Goal: Information Seeking & Learning: Learn about a topic

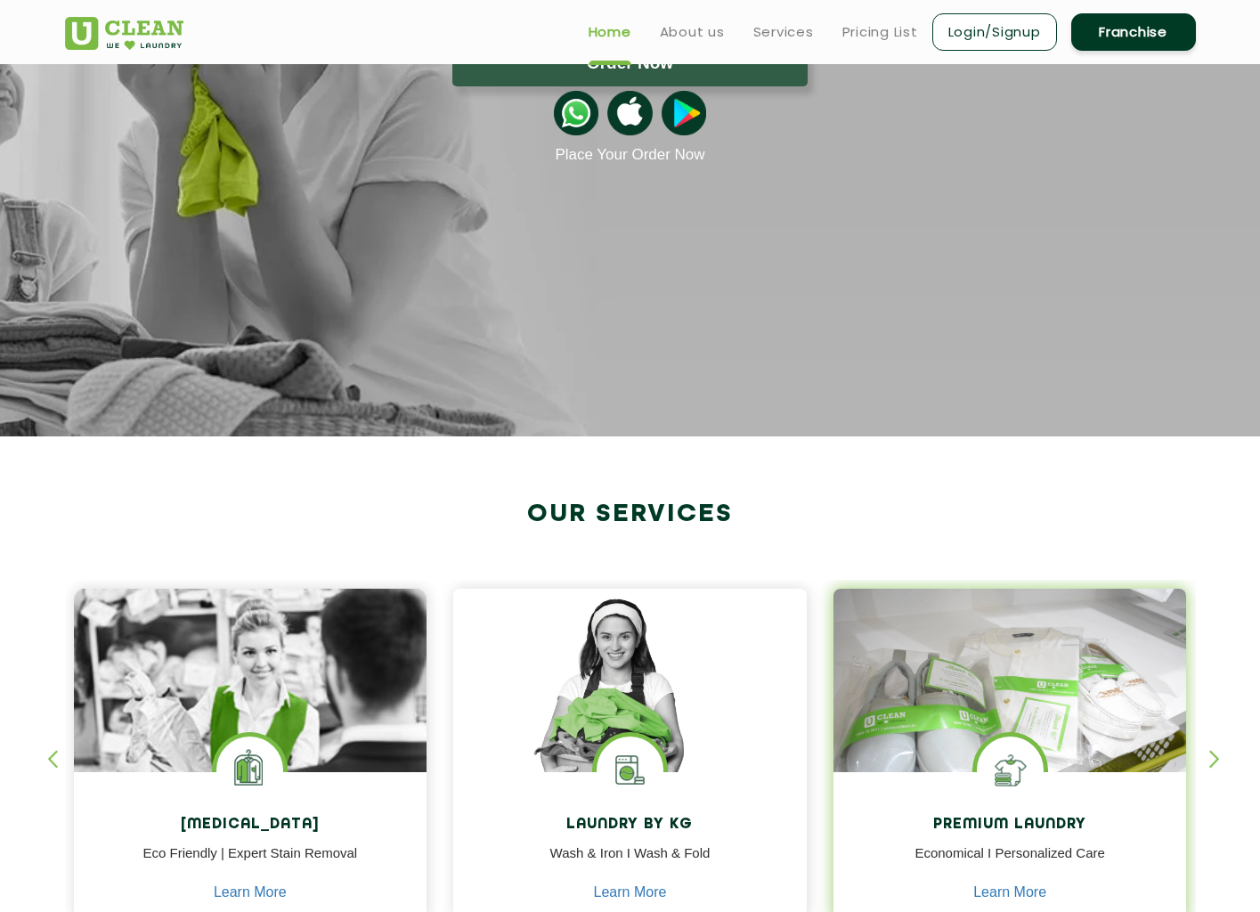
scroll to position [29, 0]
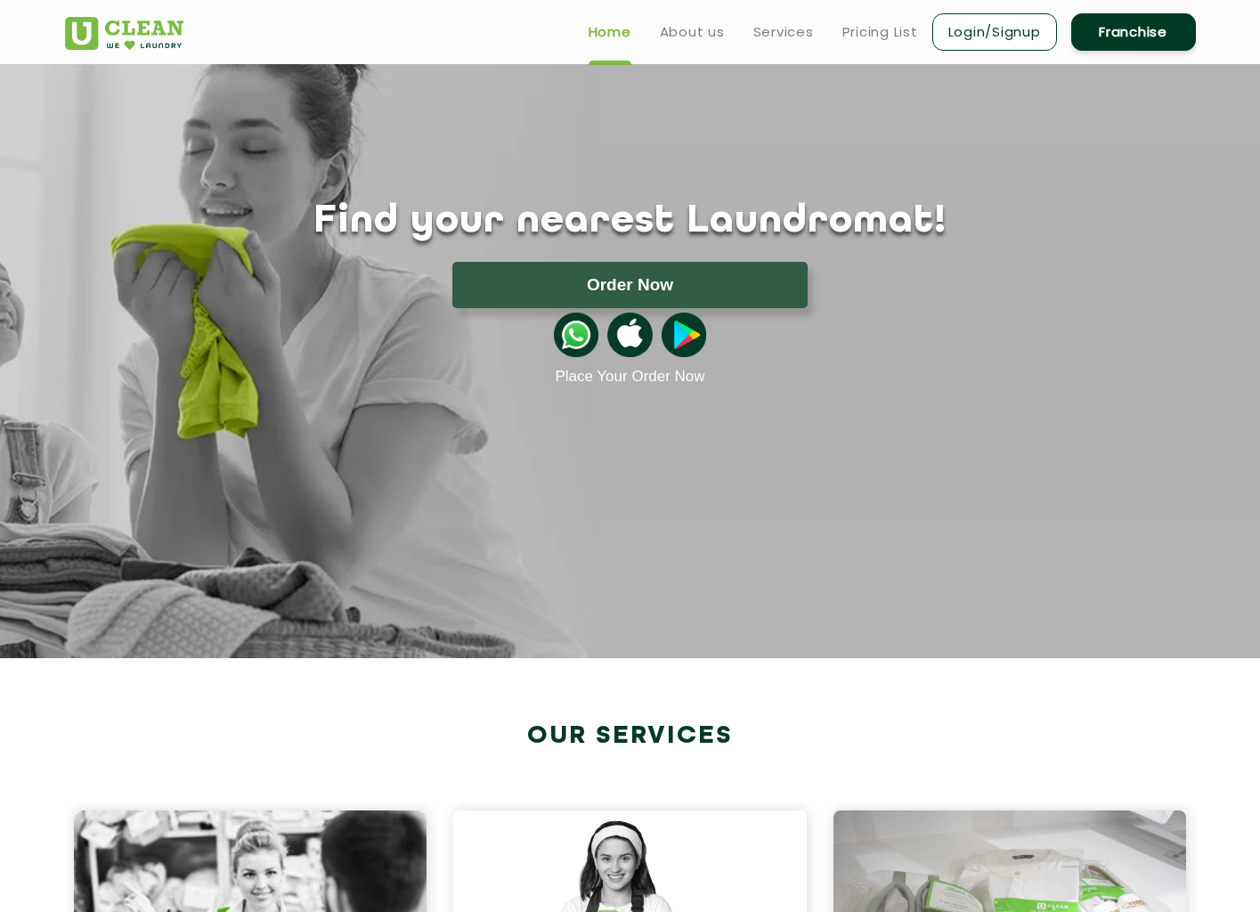
click at [715, 223] on h1 "Find your nearest Laundromat!" at bounding box center [630, 221] width 1157 height 45
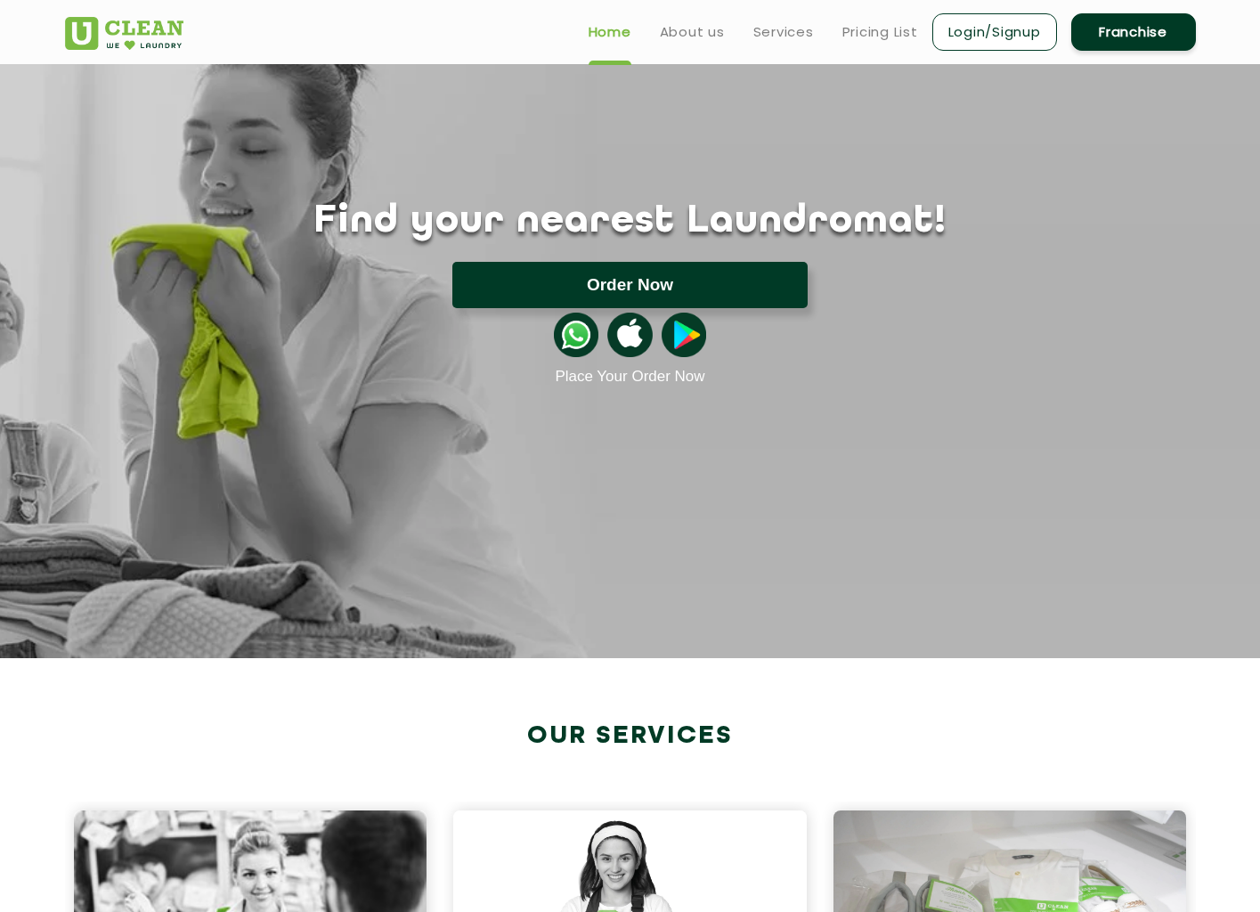
click at [641, 284] on button "Order Now" at bounding box center [629, 285] width 355 height 46
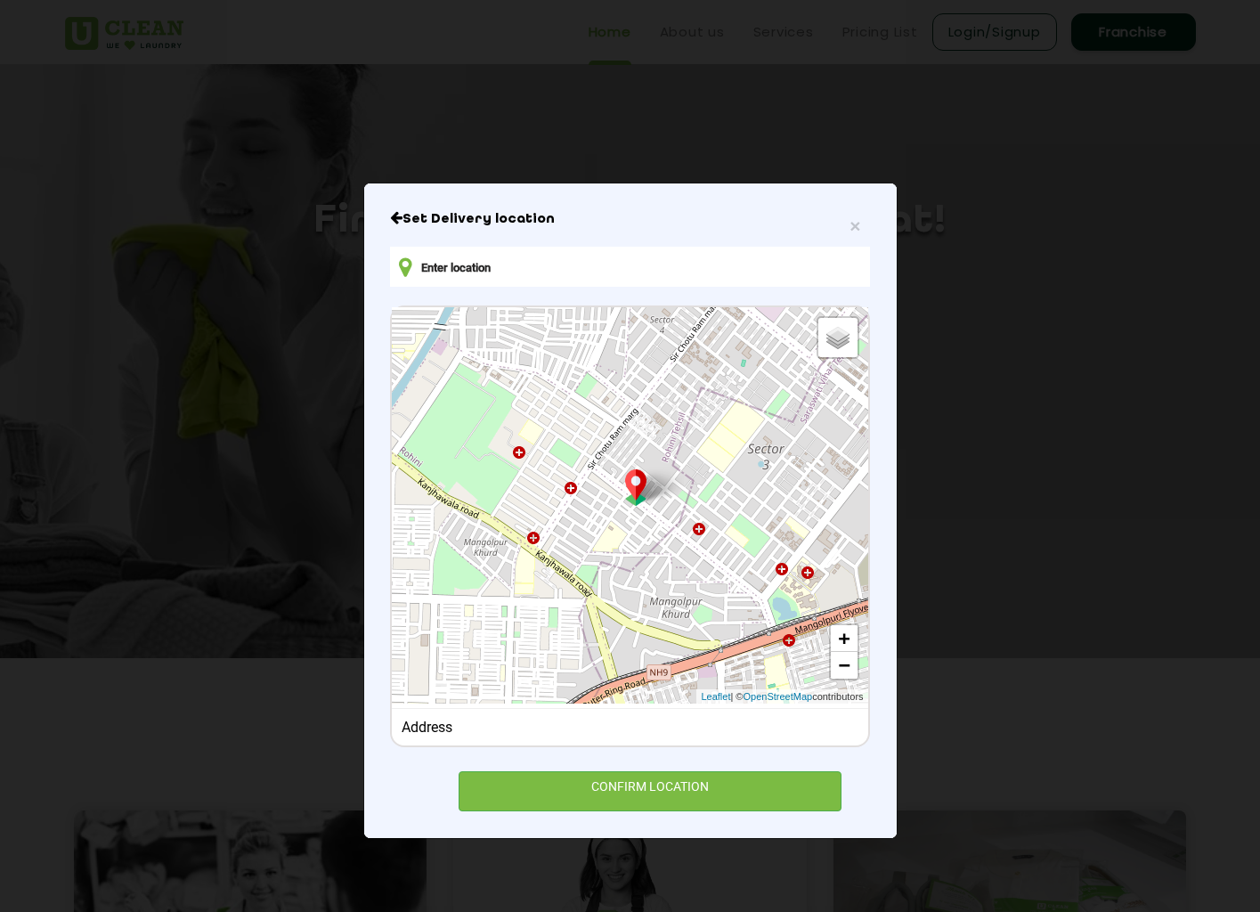
click at [759, 385] on div "Default Satellite + − Leaflet | © OpenStreetMap contributors" at bounding box center [629, 505] width 475 height 396
click at [502, 721] on div "Address" at bounding box center [630, 726] width 457 height 17
click at [473, 723] on div "Address" at bounding box center [630, 726] width 457 height 17
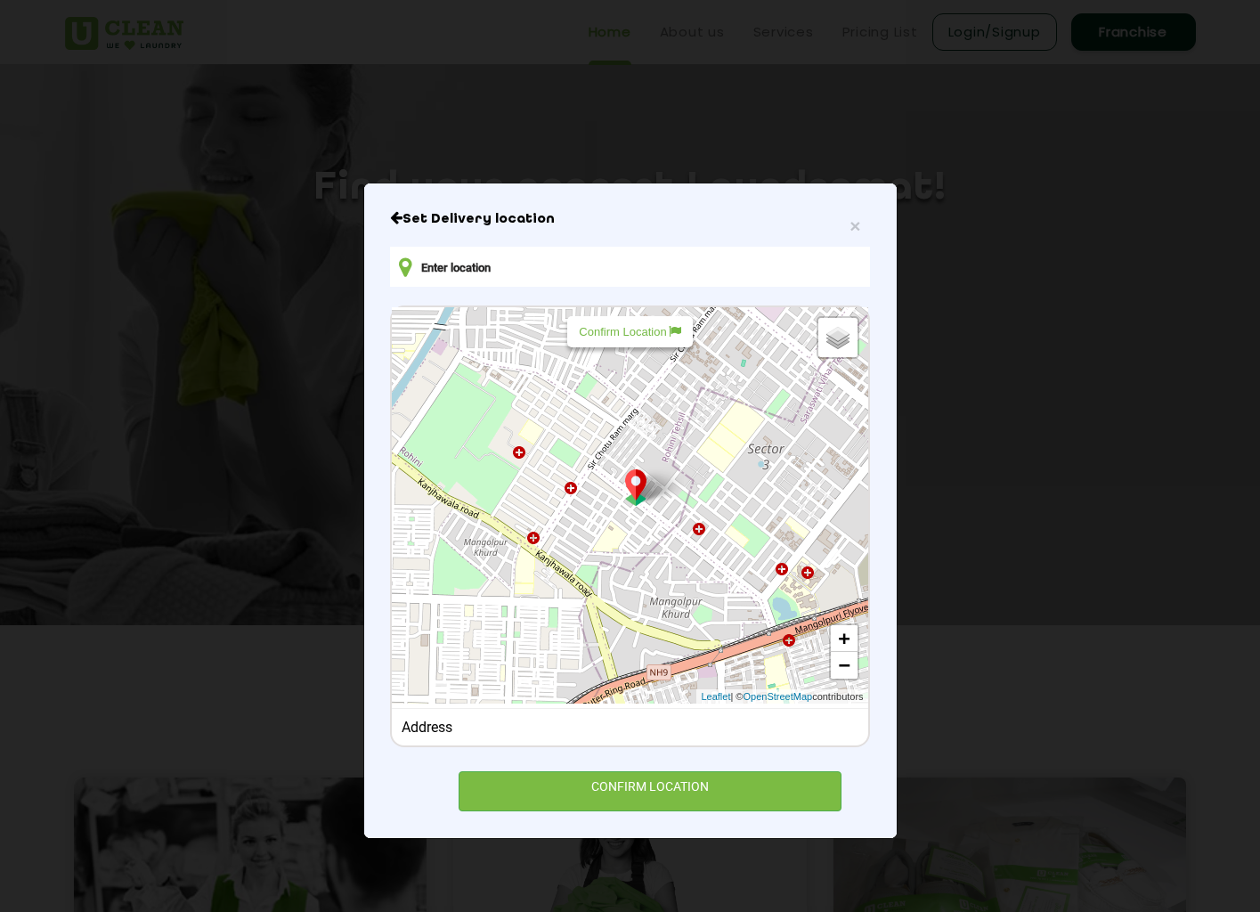
scroll to position [69, 0]
click at [564, 278] on input "text" at bounding box center [629, 267] width 479 height 40
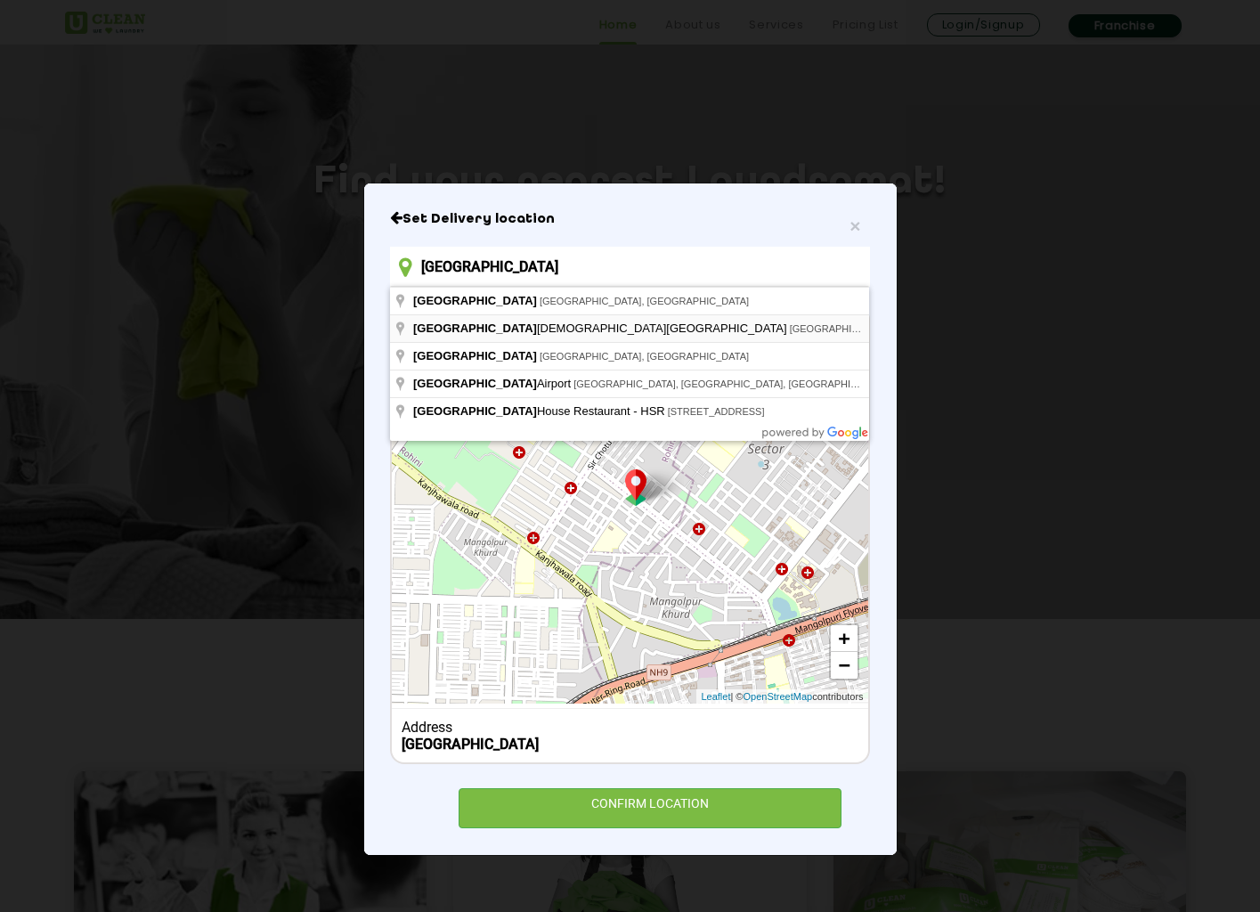
type input "[GEOGRAPHIC_DATA], [GEOGRAPHIC_DATA], [GEOGRAPHIC_DATA], [GEOGRAPHIC_DATA]"
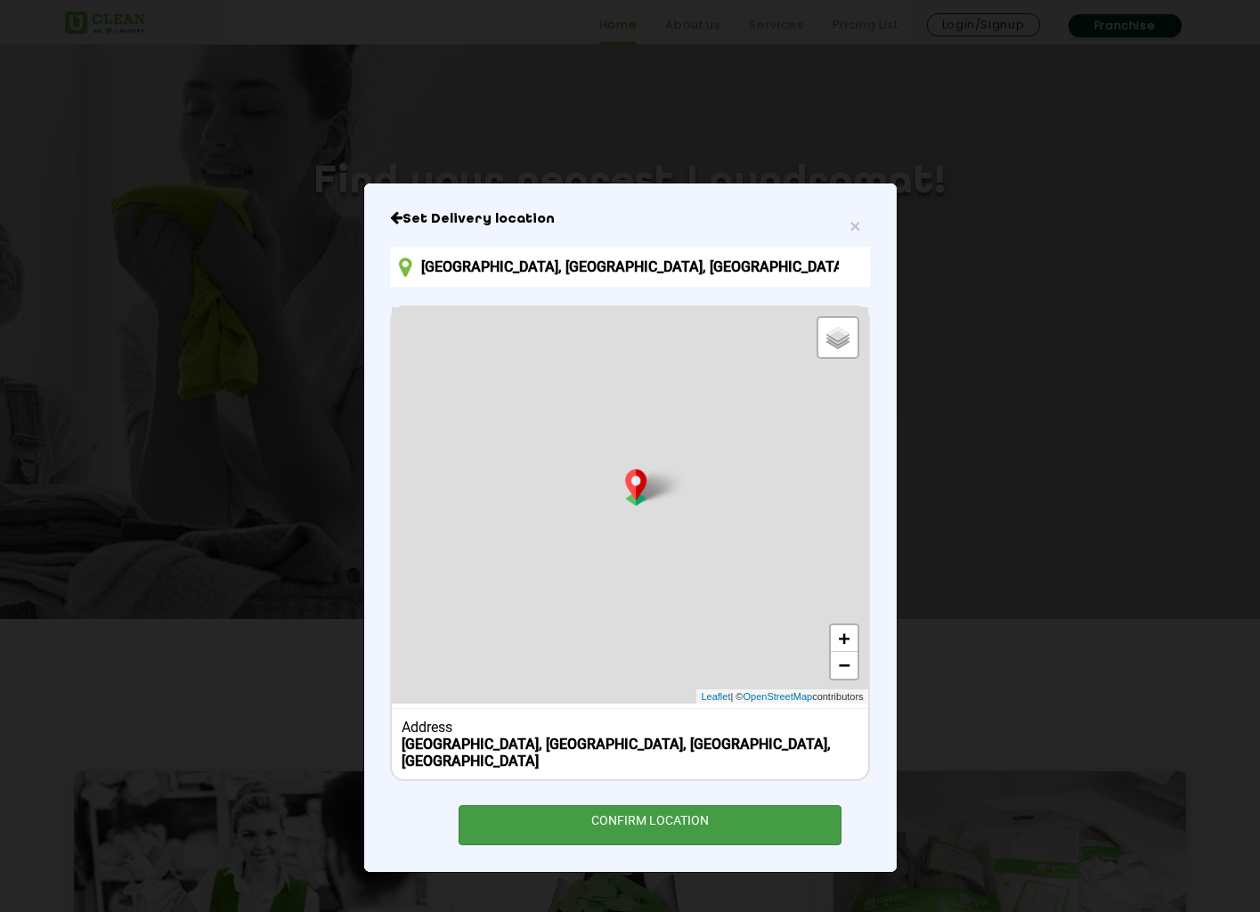
click at [664, 805] on div "CONFIRM LOCATION" at bounding box center [650, 825] width 384 height 40
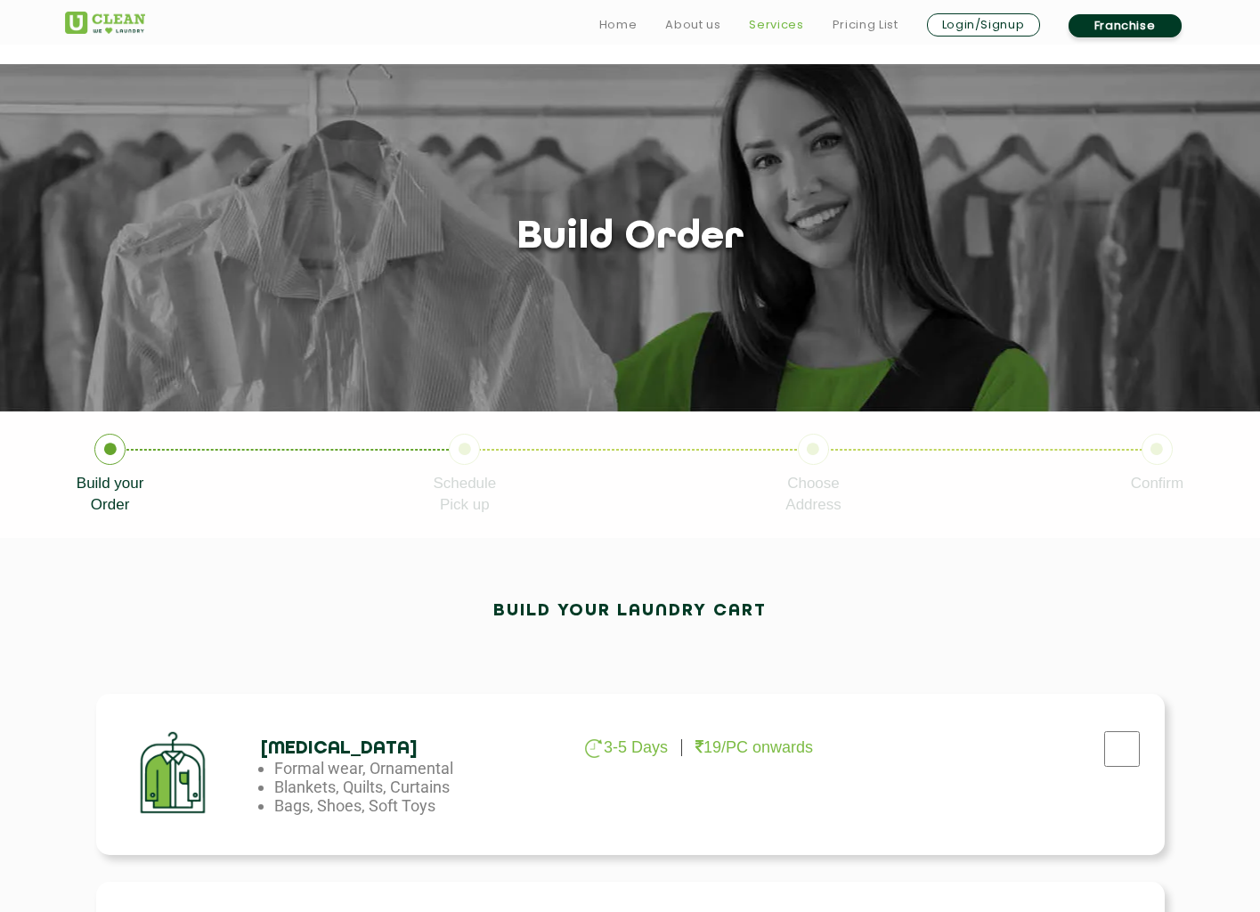
click at [775, 22] on link "Services" at bounding box center [776, 24] width 54 height 21
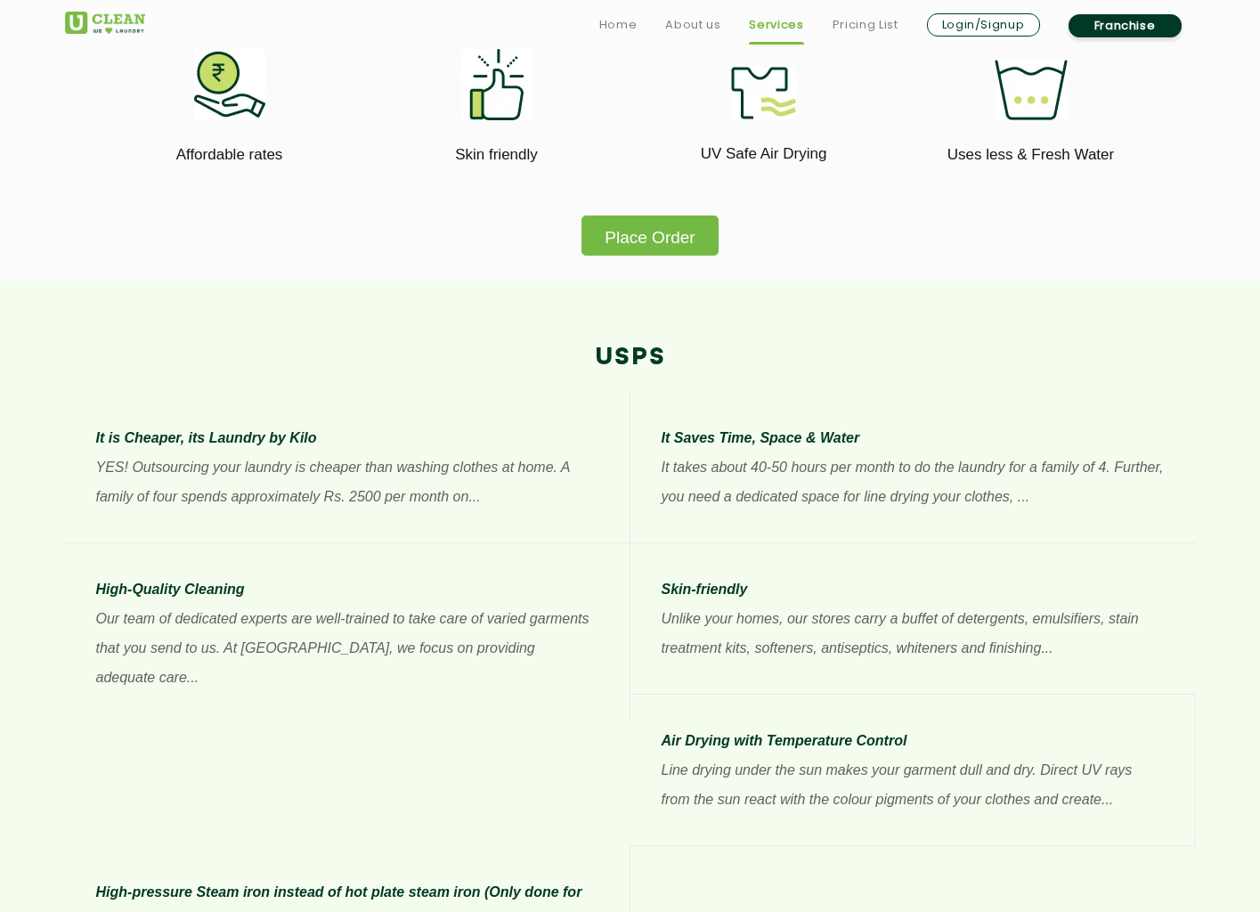
scroll to position [1102, 0]
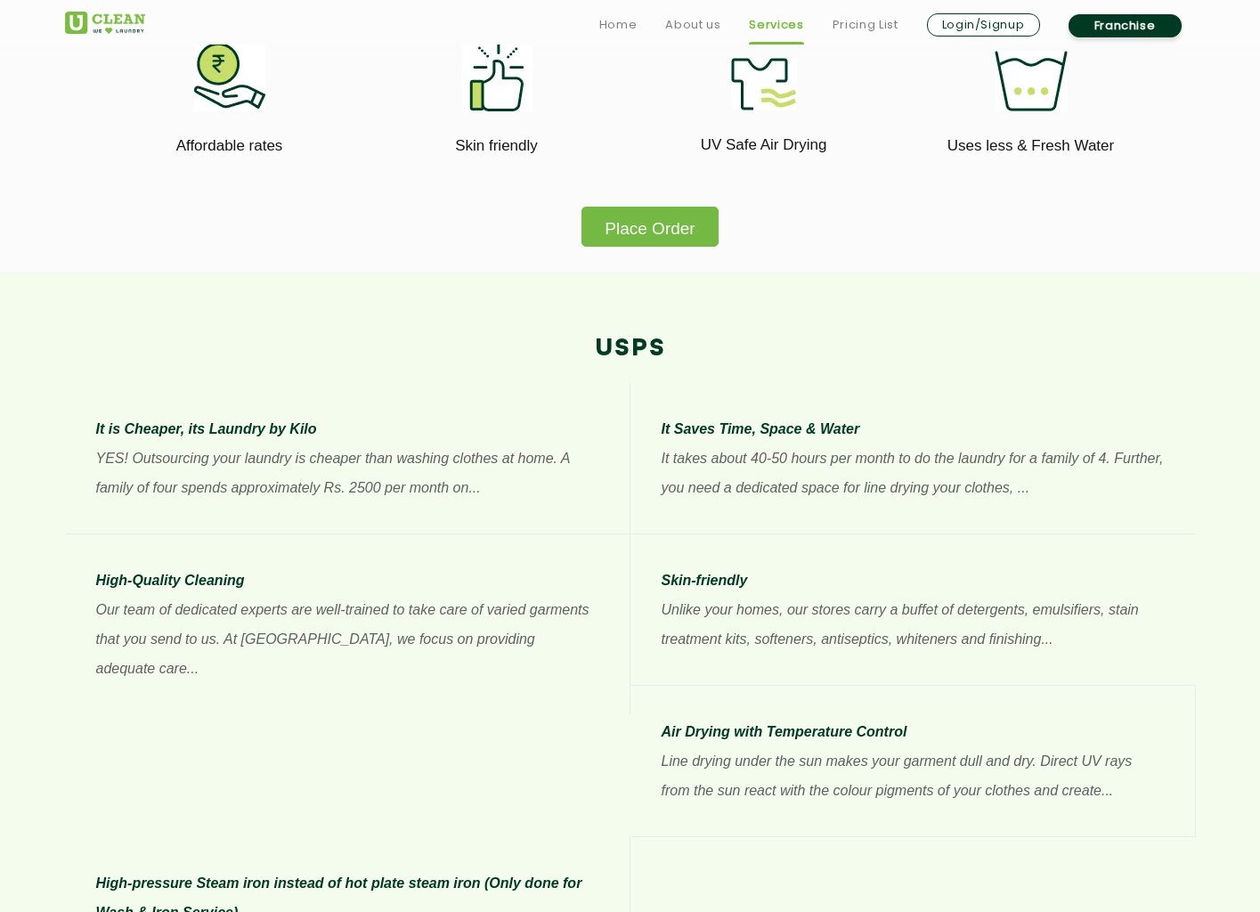
drag, startPoint x: 314, startPoint y: 498, endPoint x: 475, endPoint y: 495, distance: 161.2
click at [475, 495] on p "YES! Outsourcing your laundry is cheaper than washing clothes at home. A family…" at bounding box center [347, 472] width 502 height 59
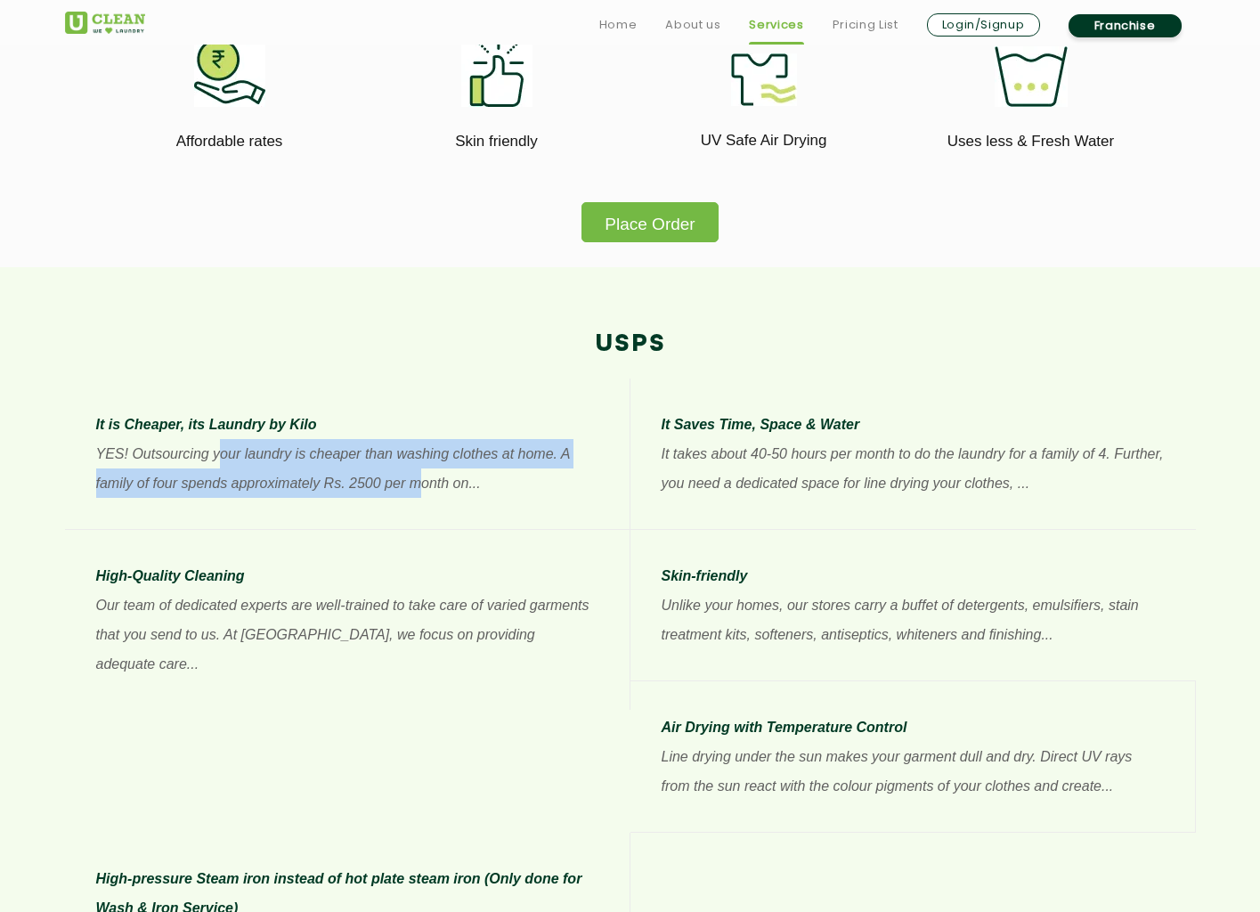
drag, startPoint x: 218, startPoint y: 450, endPoint x: 420, endPoint y: 485, distance: 205.2
click at [420, 485] on p "YES! Outsourcing your laundry is cheaper than washing clothes at home. A family…" at bounding box center [347, 468] width 502 height 59
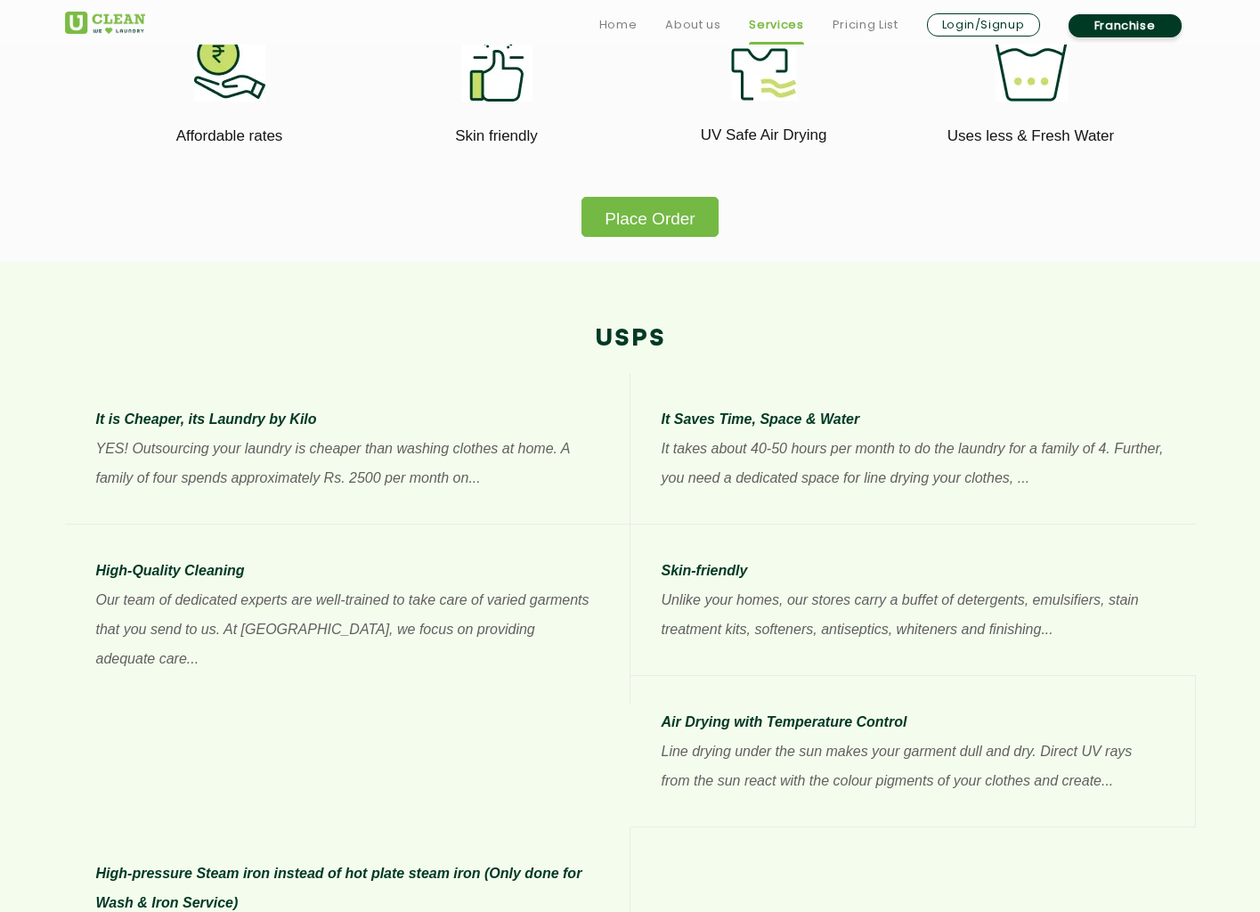
click at [484, 485] on p "YES! Outsourcing your laundry is cheaper than washing clothes at home. A family…" at bounding box center [347, 463] width 502 height 59
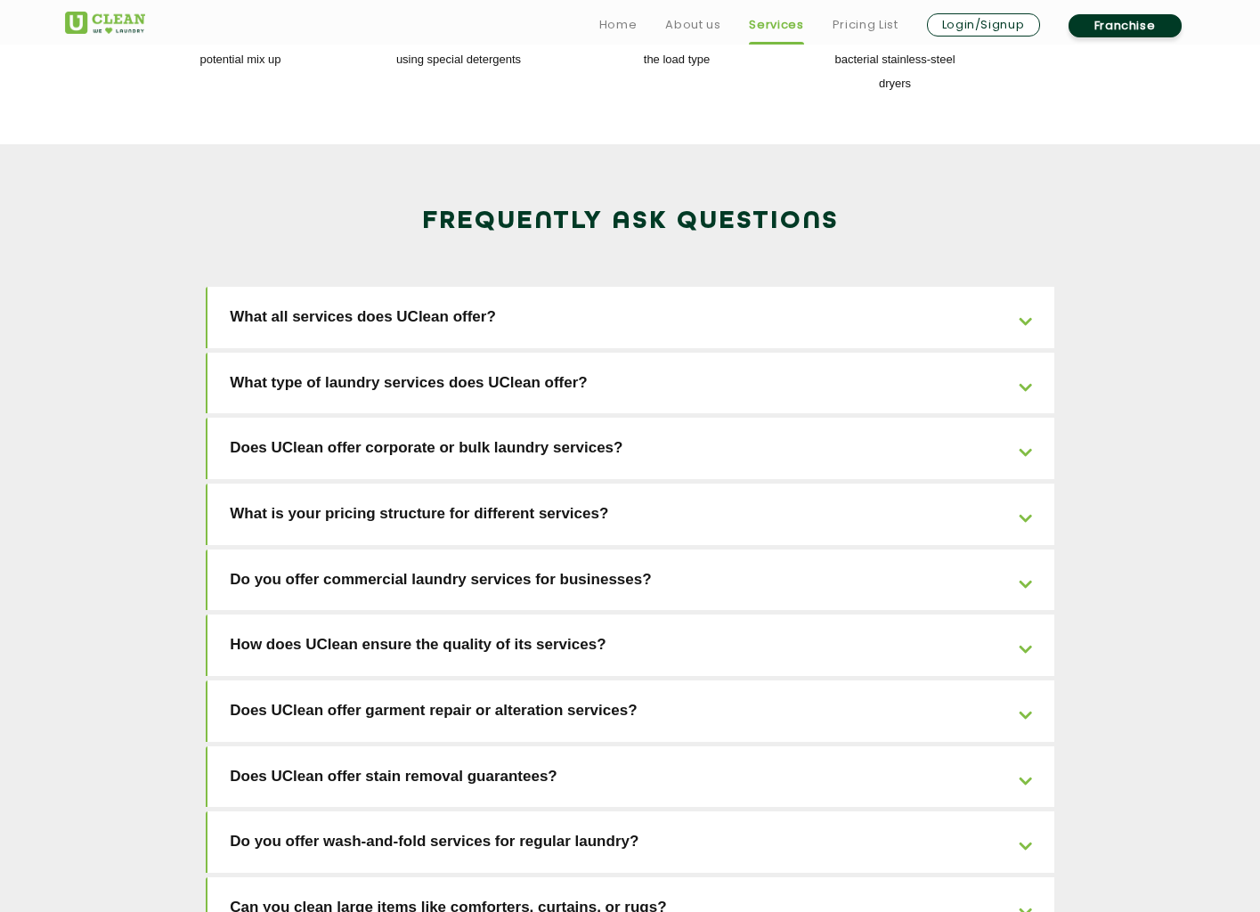
scroll to position [2719, 0]
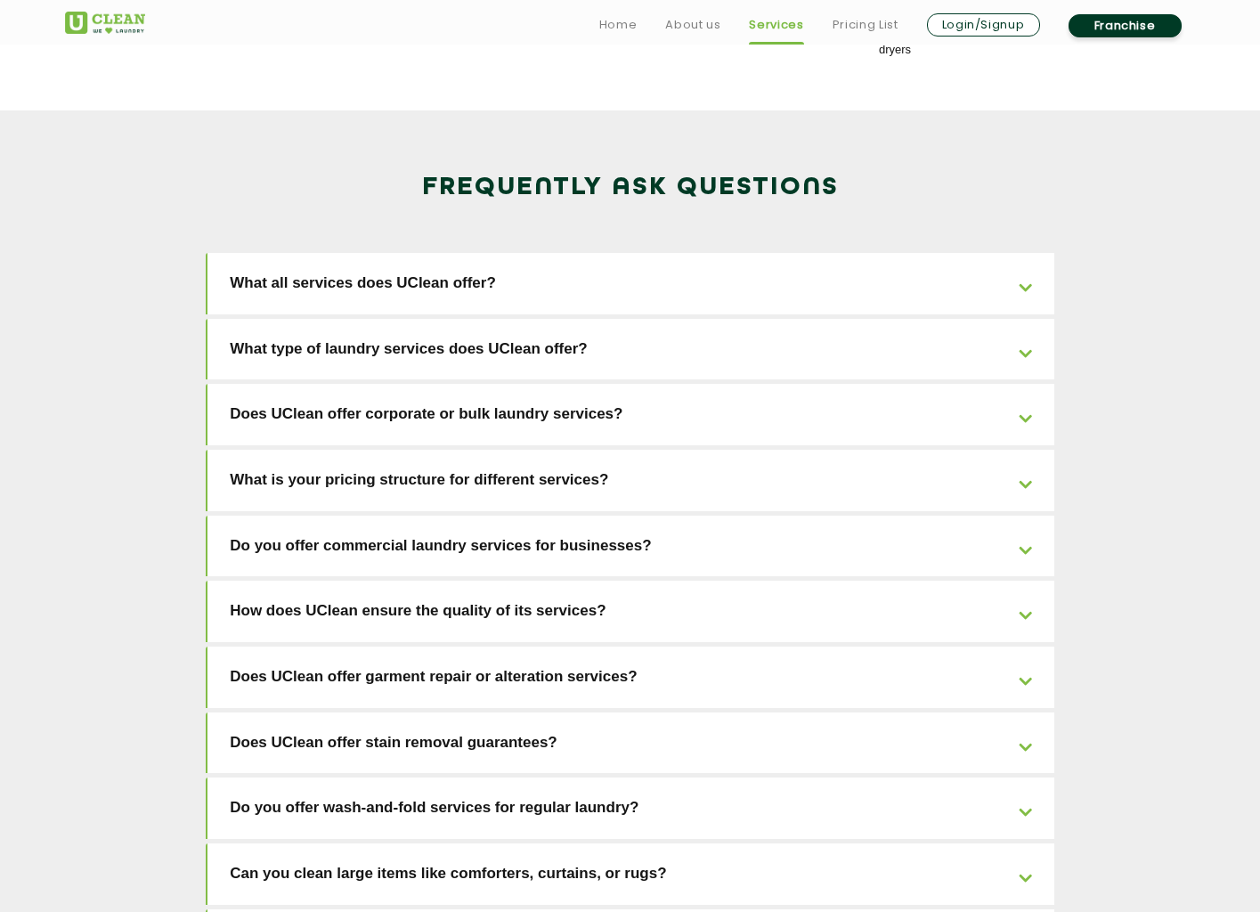
click at [605, 450] on link "What is your pricing structure for different services?" at bounding box center [630, 480] width 847 height 61
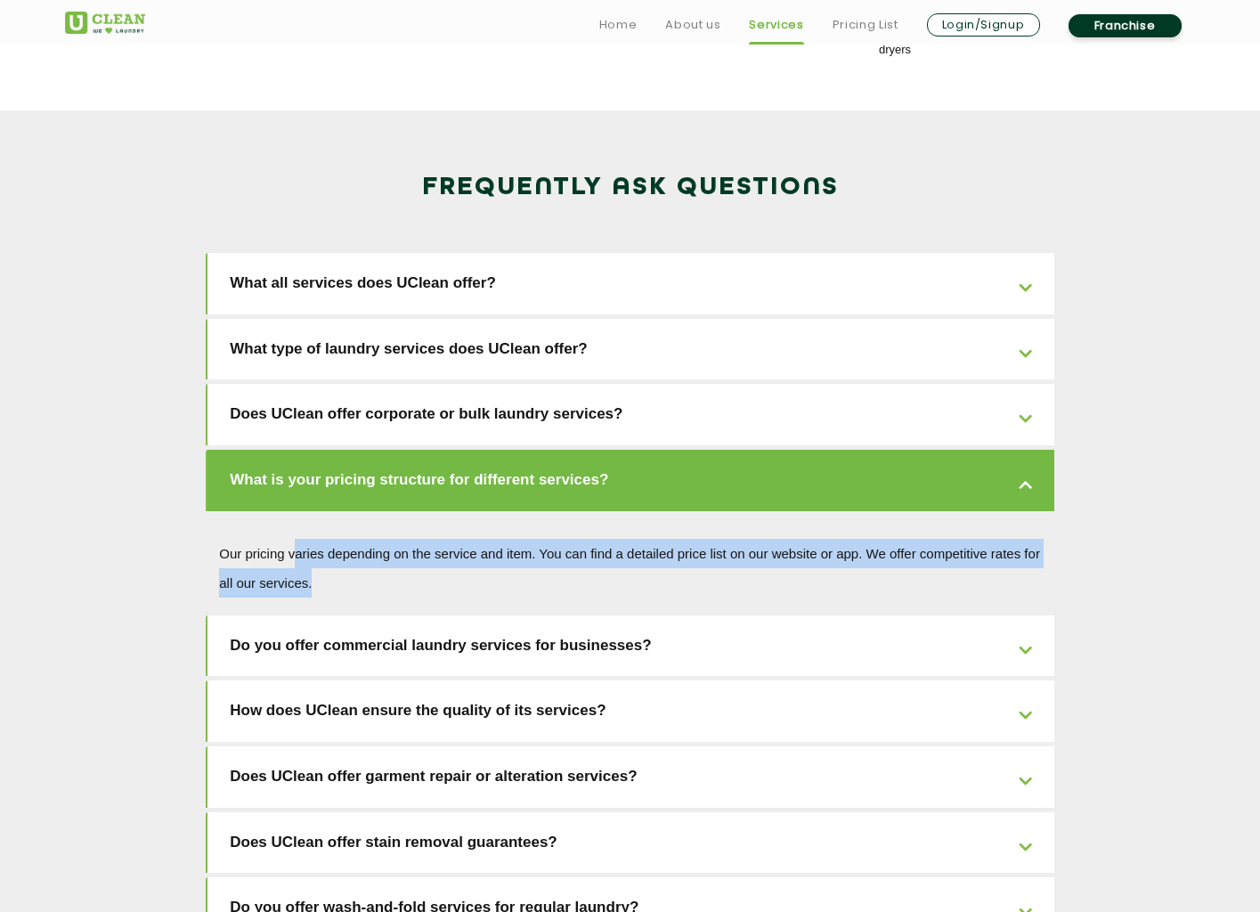
drag, startPoint x: 297, startPoint y: 392, endPoint x: 649, endPoint y: 454, distance: 357.1
click at [648, 524] on div "Our pricing varies depending on the service and item. You can find a detailed p…" at bounding box center [630, 567] width 848 height 86
click at [649, 524] on div "Our pricing varies depending on the service and item. You can find a detailed p…" at bounding box center [630, 567] width 848 height 86
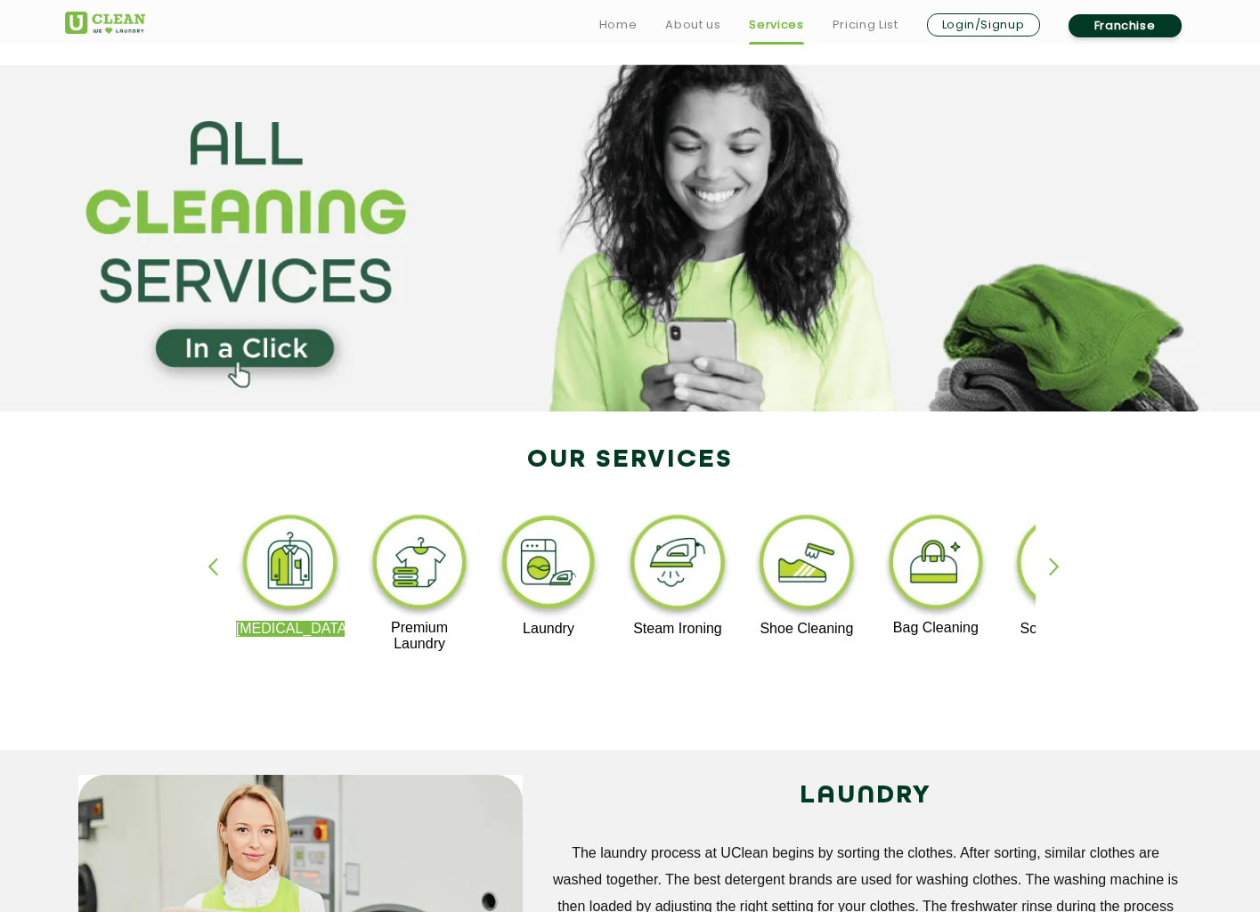
scroll to position [0, 0]
click at [1047, 567] on div "[MEDICAL_DATA] Premium Laundry Laundry Steam Ironing Shoe Cleaning Bag Cleaning…" at bounding box center [630, 589] width 1157 height 320
click at [1053, 562] on div "button" at bounding box center [1062, 581] width 27 height 49
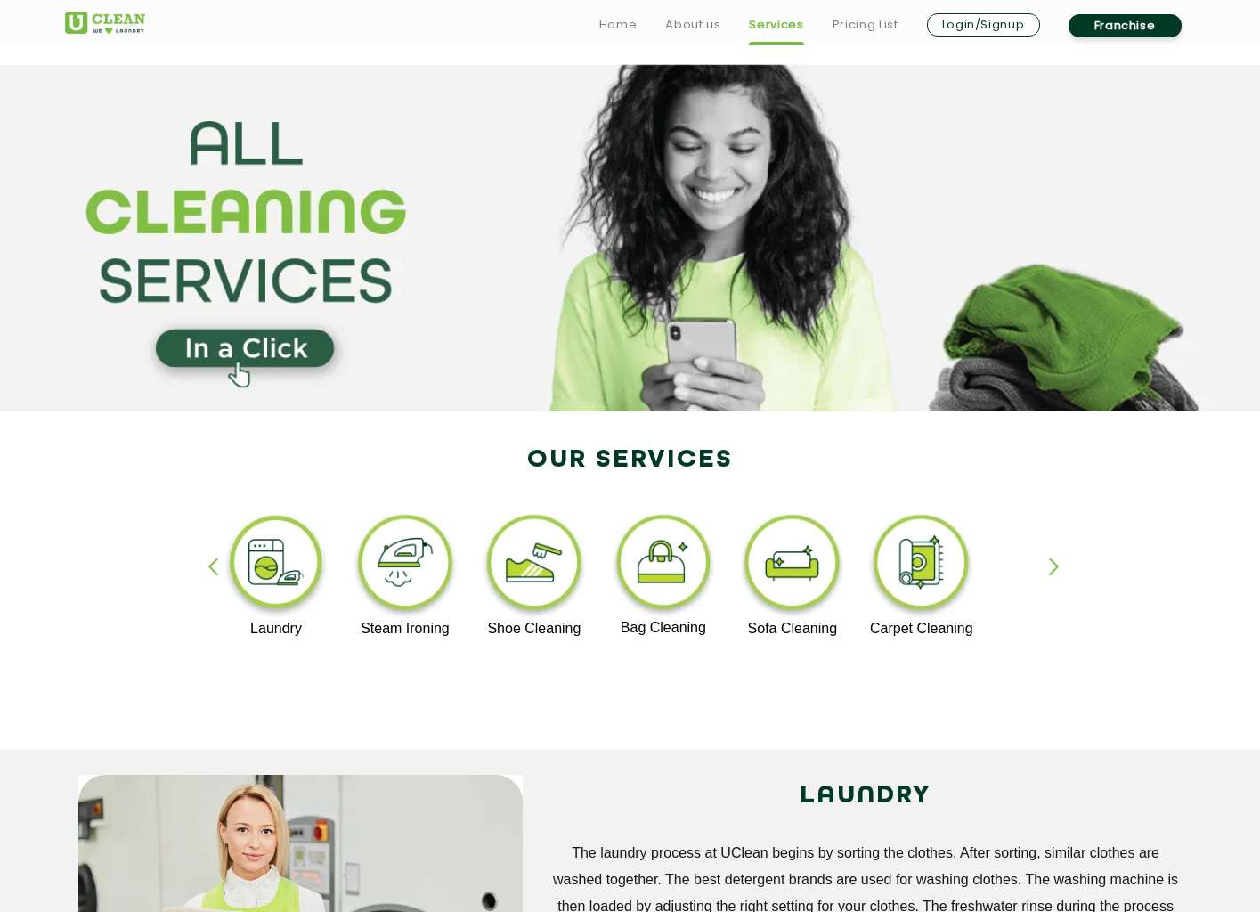
click at [1050, 564] on div "button" at bounding box center [1062, 581] width 27 height 49
